Goal: Task Accomplishment & Management: Manage account settings

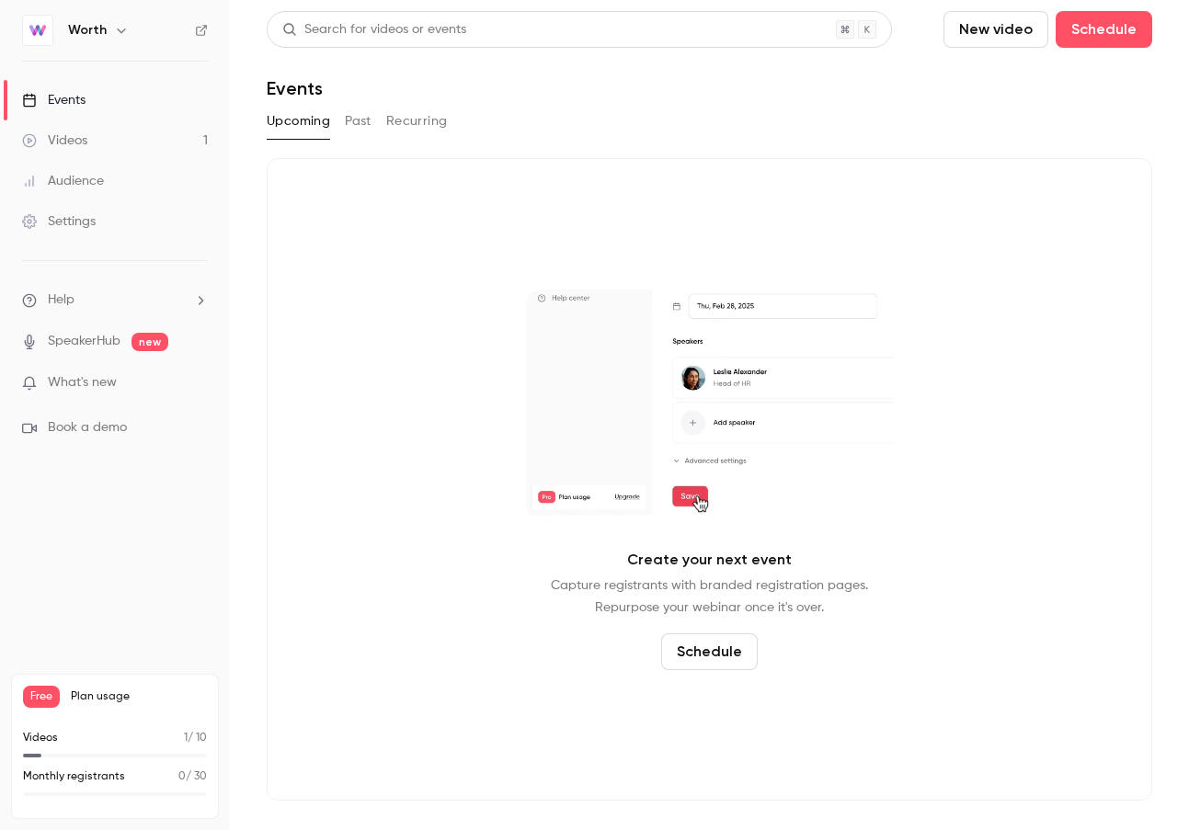
click at [114, 28] on icon "button" at bounding box center [121, 30] width 15 height 15
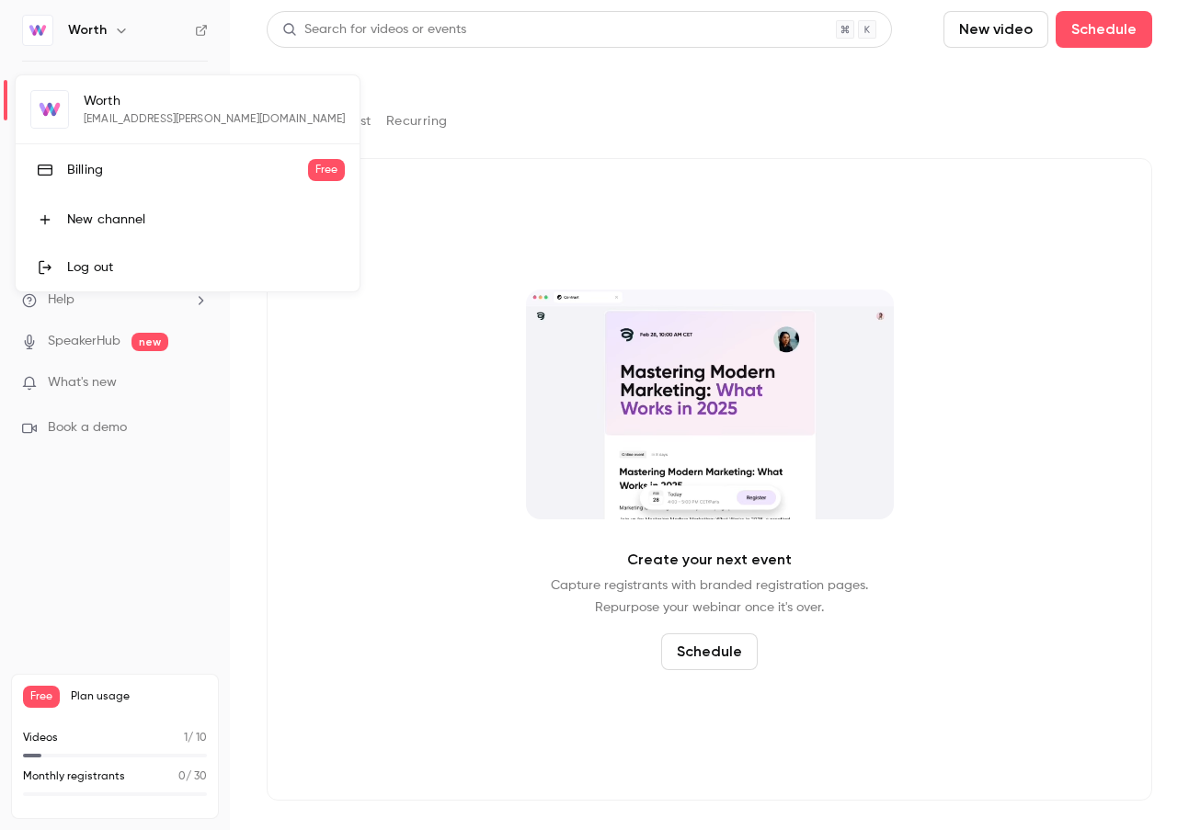
click at [132, 533] on div at bounding box center [594, 415] width 1189 height 830
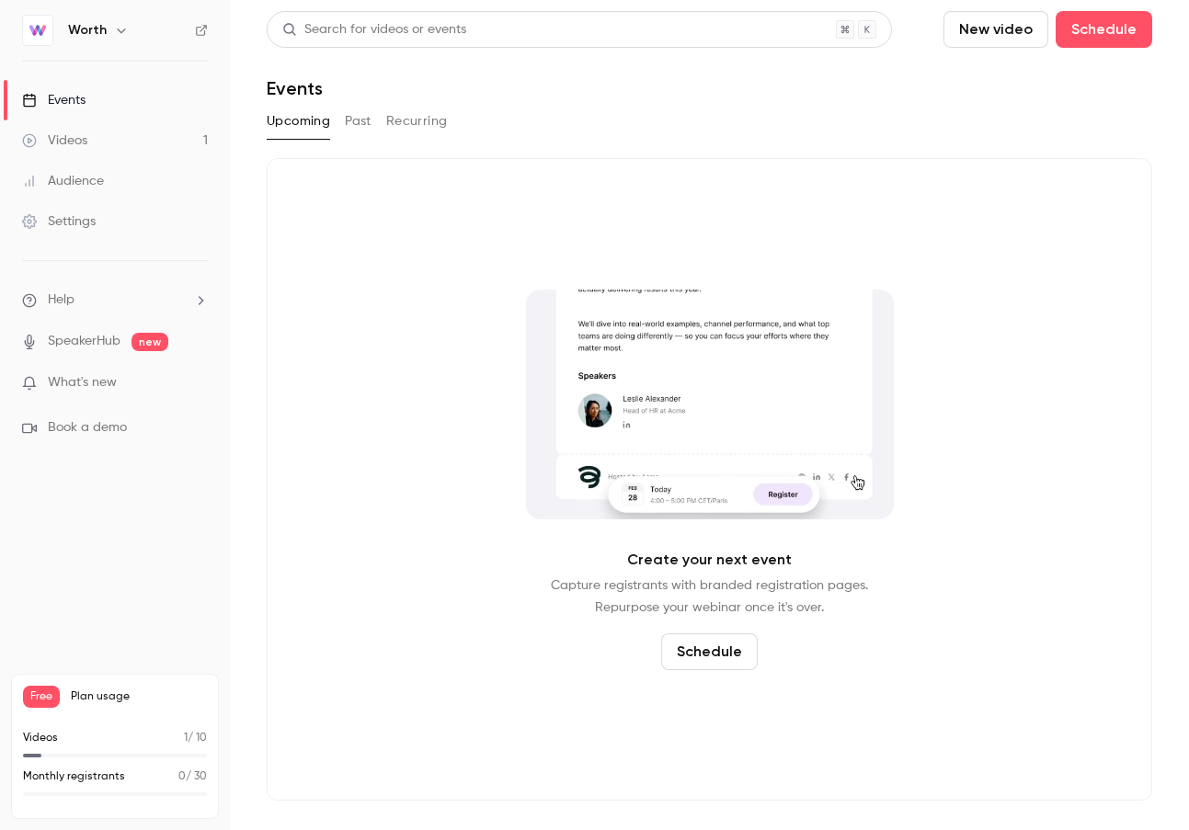
click at [120, 223] on link "Settings" at bounding box center [115, 221] width 230 height 40
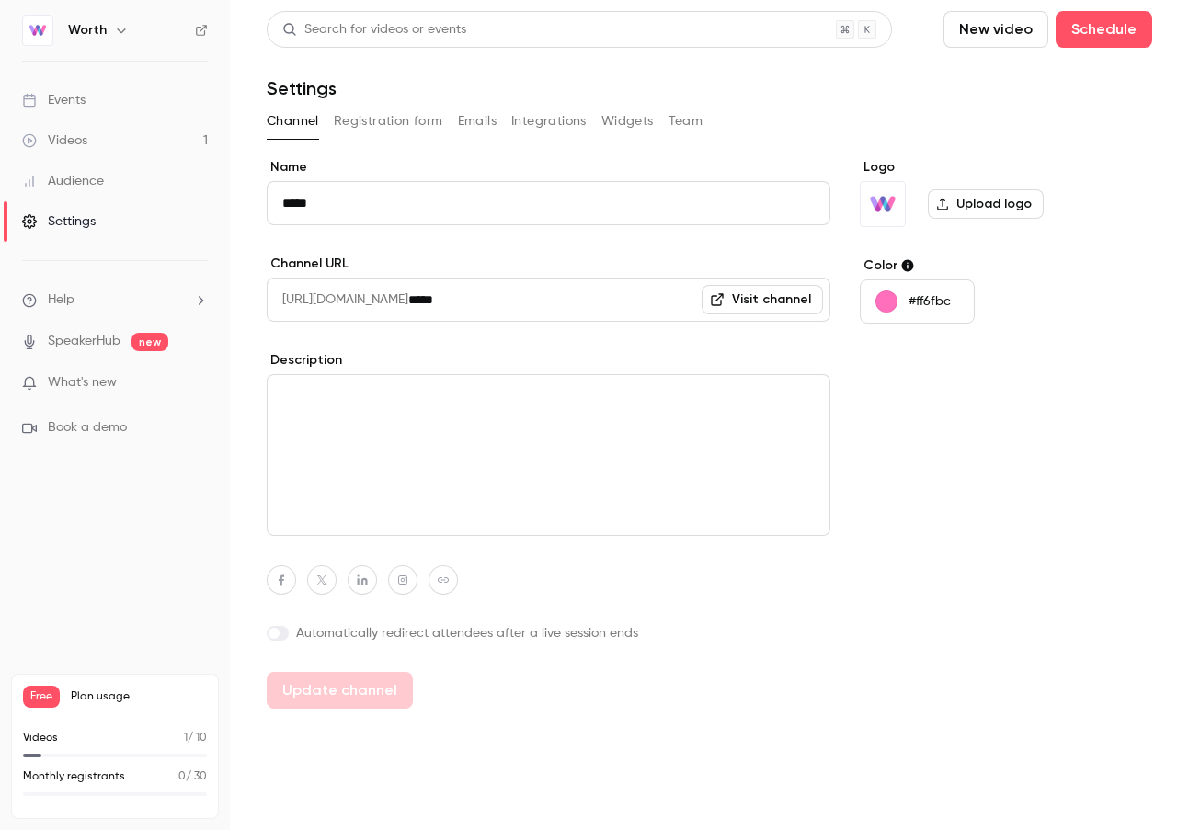
click at [568, 114] on button "Integrations" at bounding box center [548, 121] width 75 height 29
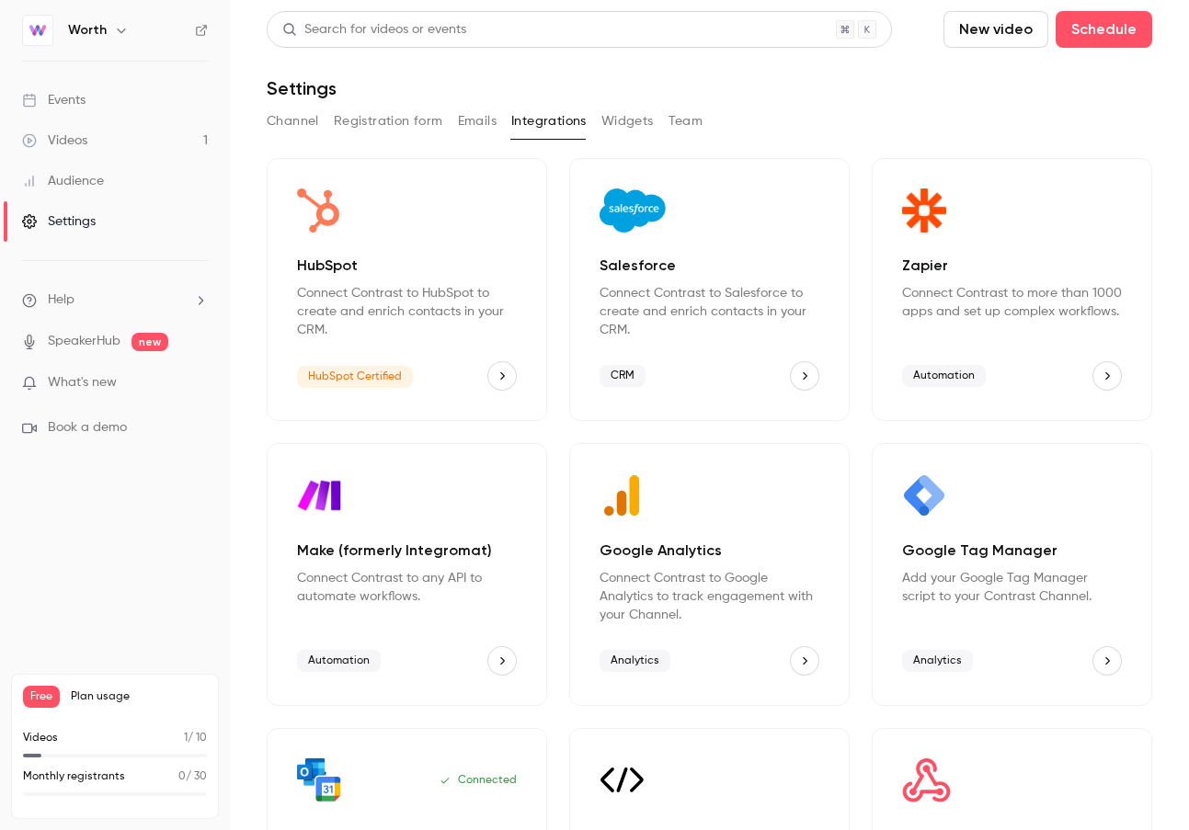
click at [504, 372] on icon "HubSpot" at bounding box center [501, 376] width 13 height 13
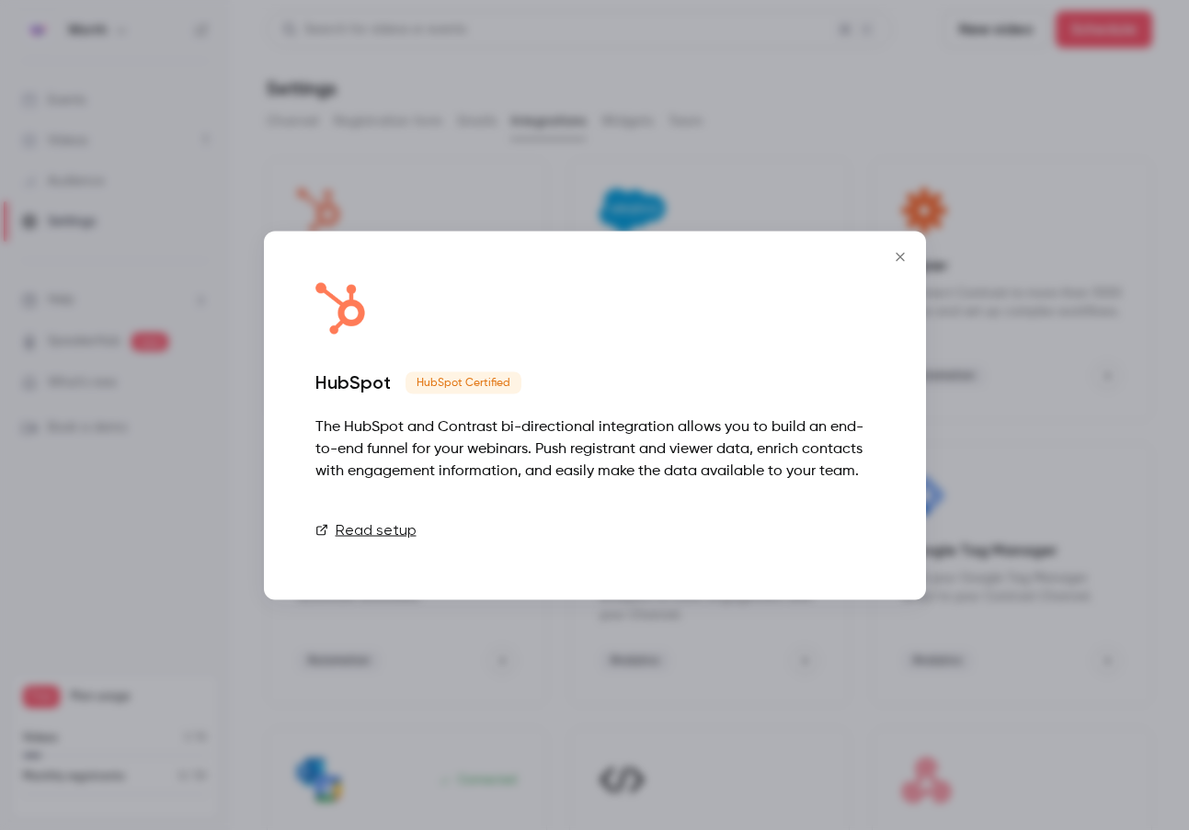
click at [855, 529] on link "Connect" at bounding box center [828, 529] width 92 height 37
